Goal: Task Accomplishment & Management: Use online tool/utility

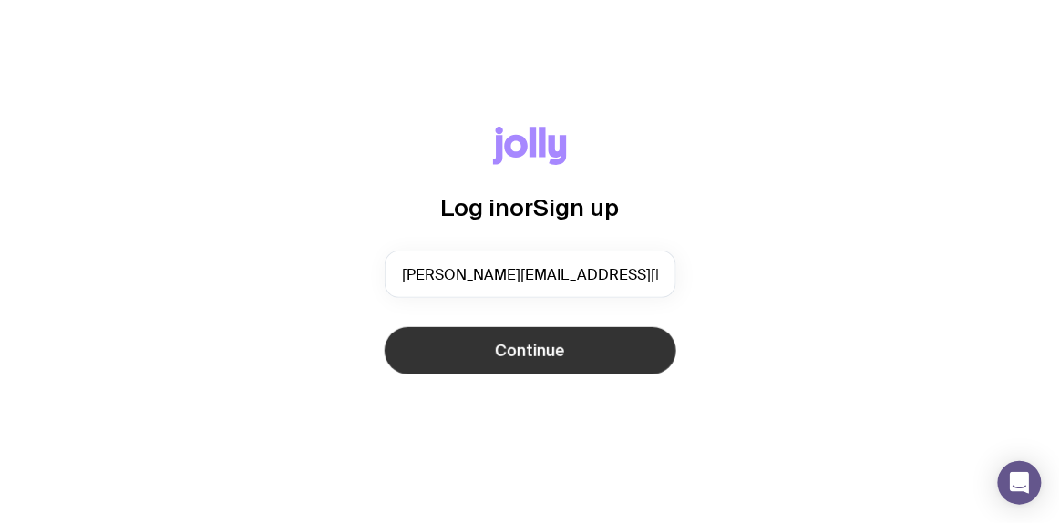
click at [454, 344] on button "Continue" at bounding box center [530, 350] width 292 height 47
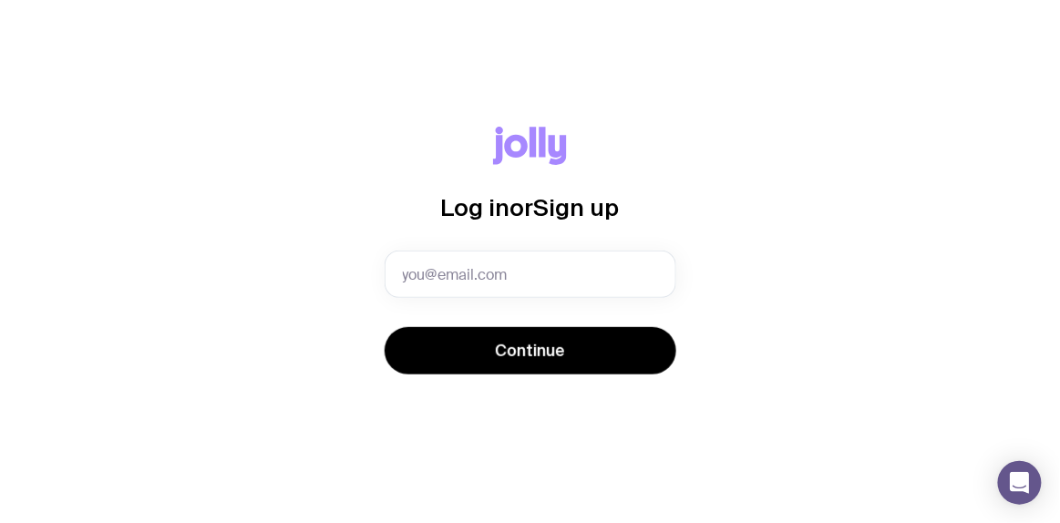
type input "laura@sendjolly.com.au"
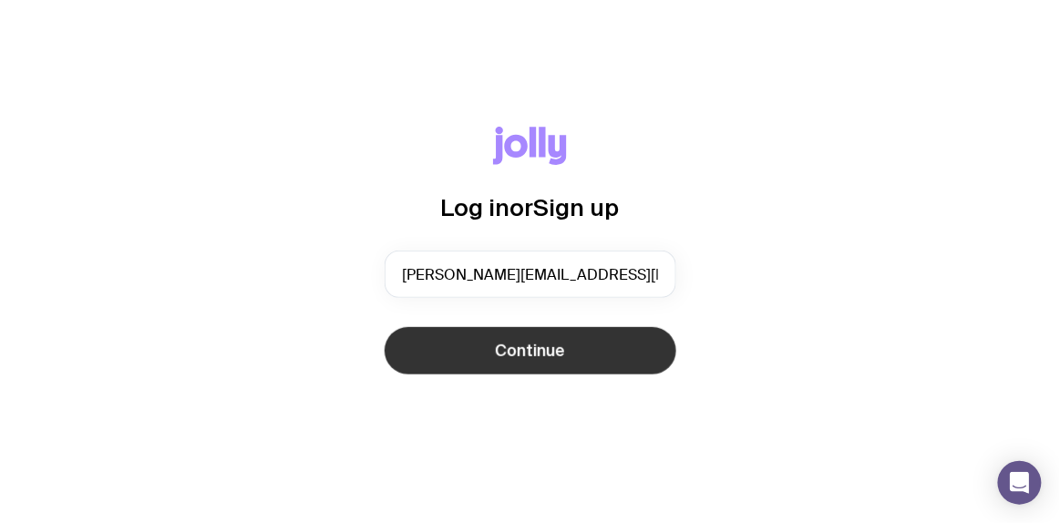
click at [569, 341] on button "Continue" at bounding box center [530, 350] width 292 height 47
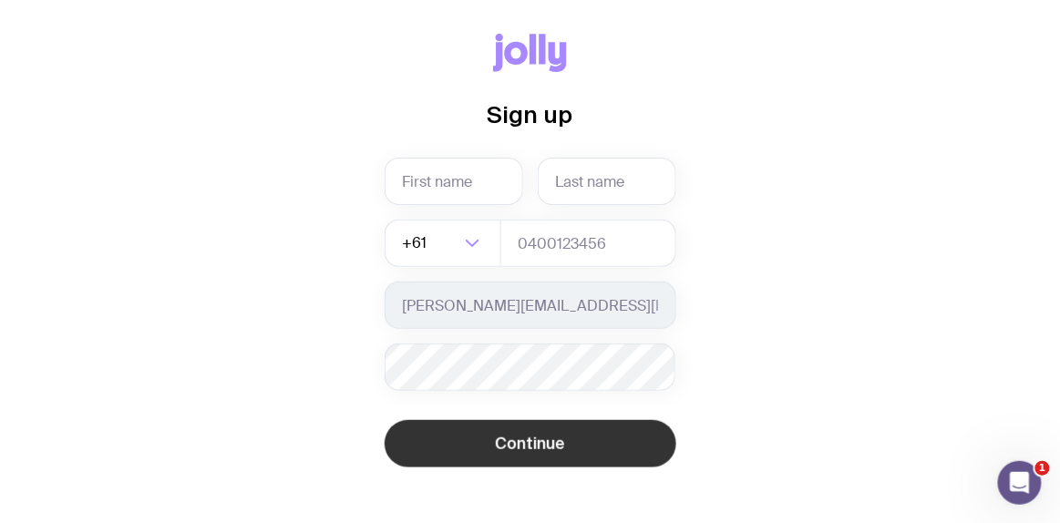
click at [584, 427] on button "Continue" at bounding box center [530, 443] width 292 height 47
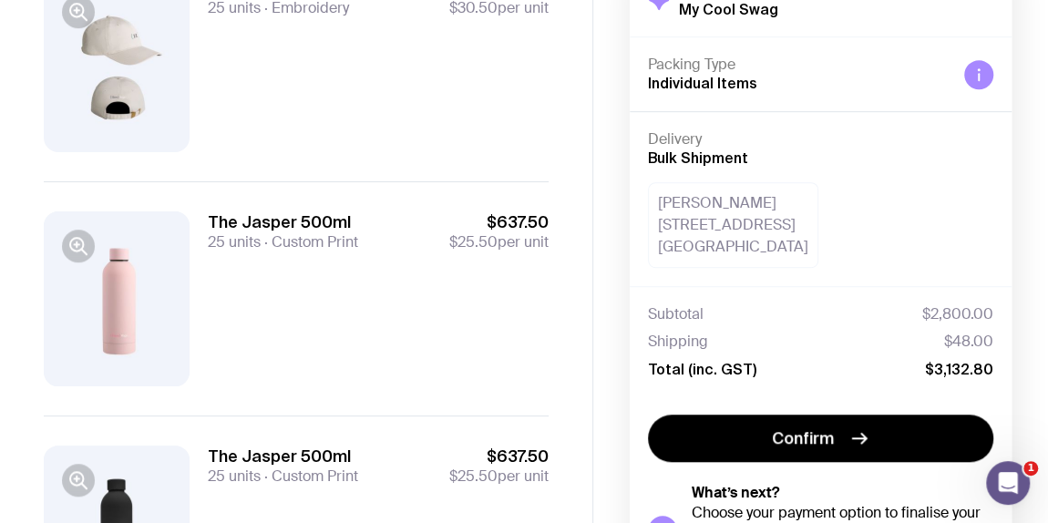
scroll to position [631, 0]
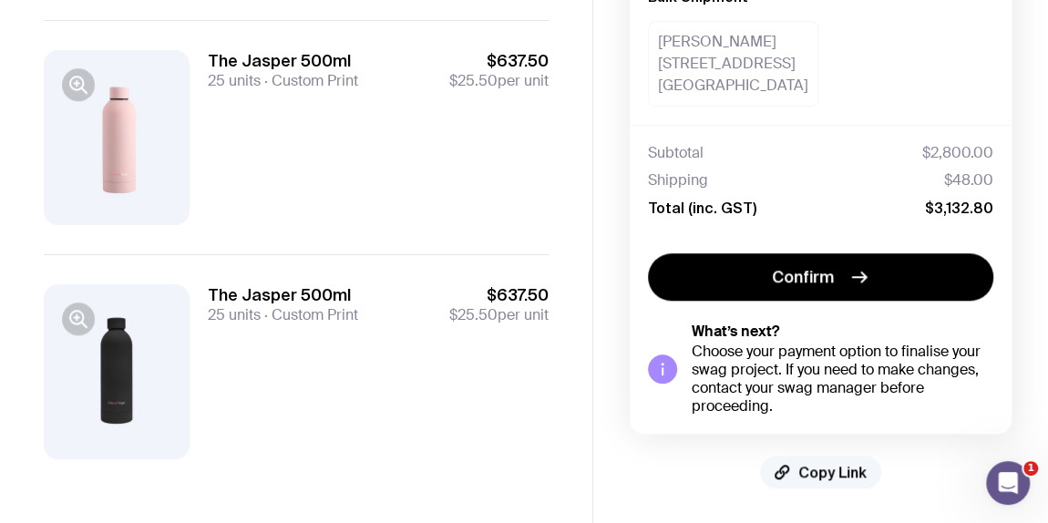
click at [820, 470] on span "Copy Link" at bounding box center [832, 472] width 68 height 18
click at [831, 470] on span "Copy Link" at bounding box center [832, 472] width 68 height 18
